Goal: Find specific page/section

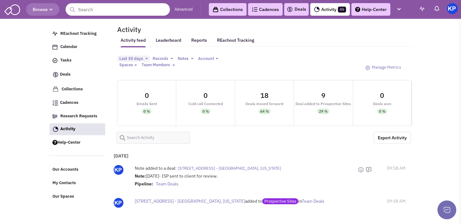
select select
click at [294, 10] on link "Deals" at bounding box center [296, 10] width 19 height 8
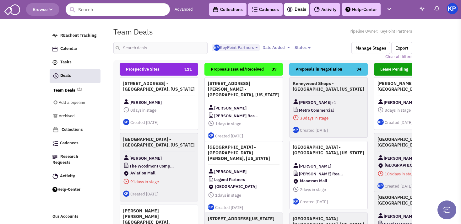
select select "1900"
select select
click at [154, 51] on input "text" at bounding box center [160, 48] width 94 height 12
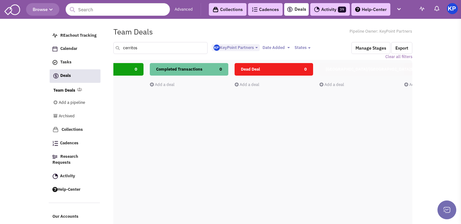
scroll to position [0, 311]
click at [319, 121] on div "Summit Square/Warwick, RI 0 Add a deal Total: $ 0" at bounding box center [388, 174] width 143 height 223
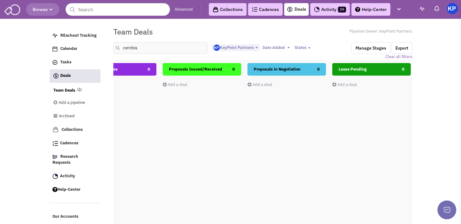
scroll to position [0, 0]
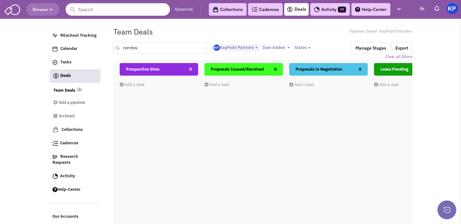
click at [150, 42] on input "cerritos" at bounding box center [160, 48] width 94 height 12
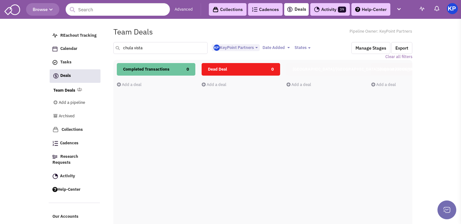
scroll to position [0, 342]
drag, startPoint x: 146, startPoint y: 48, endPoint x: 111, endPoint y: 44, distance: 35.1
click at [113, 44] on input "chula vista" at bounding box center [160, 48] width 94 height 12
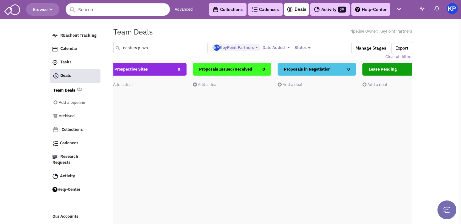
scroll to position [0, 0]
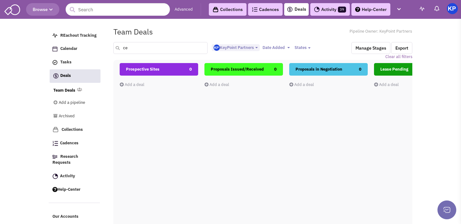
type input "c"
type input "melbourne"
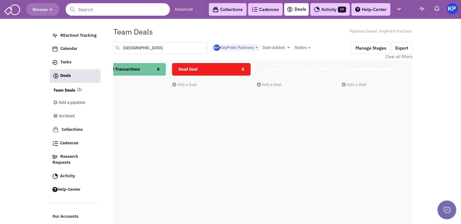
scroll to position [0, 372]
